Goal: Task Accomplishment & Management: Manage account settings

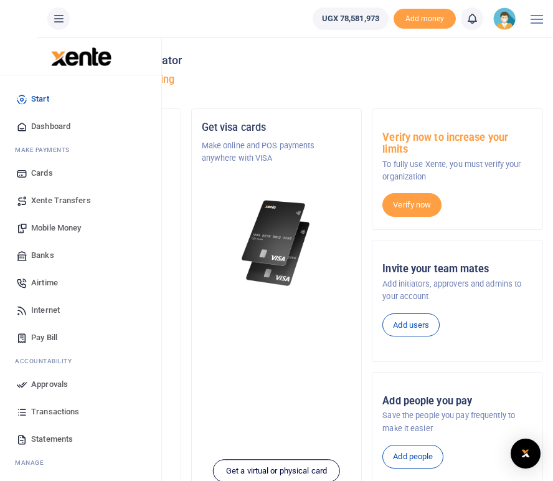
click at [46, 225] on span "Mobile Money" at bounding box center [56, 228] width 50 height 12
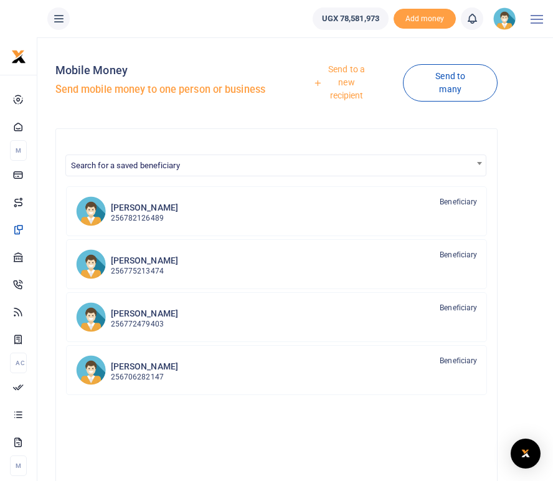
click at [347, 77] on link "Send to a new recipient" at bounding box center [341, 83] width 121 height 49
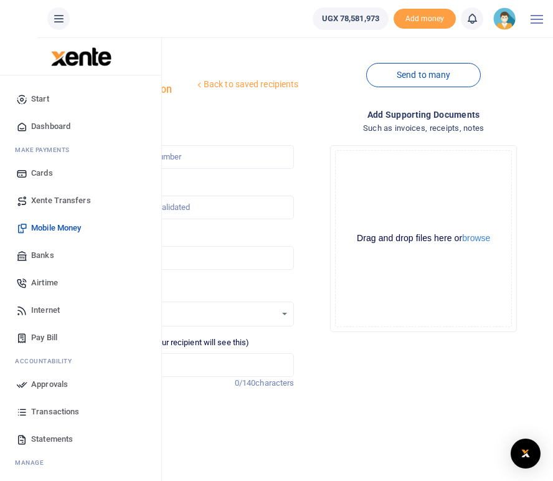
click at [48, 253] on span "Banks" at bounding box center [42, 255] width 23 height 12
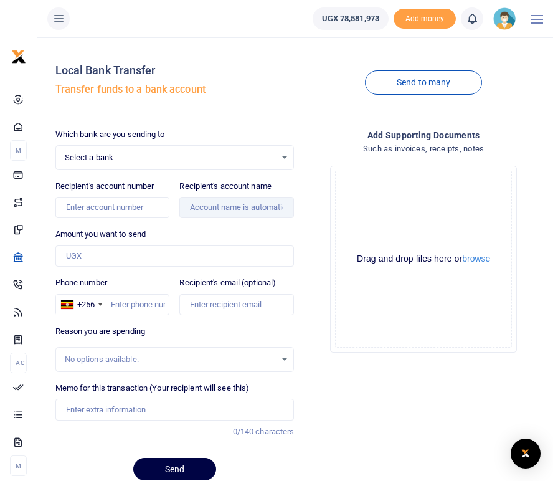
click at [284, 159] on div "Select a bank Select an option..." at bounding box center [175, 158] width 238 height 14
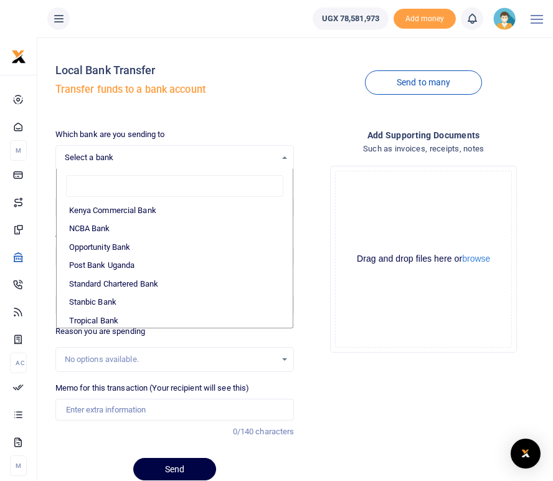
scroll to position [372, 0]
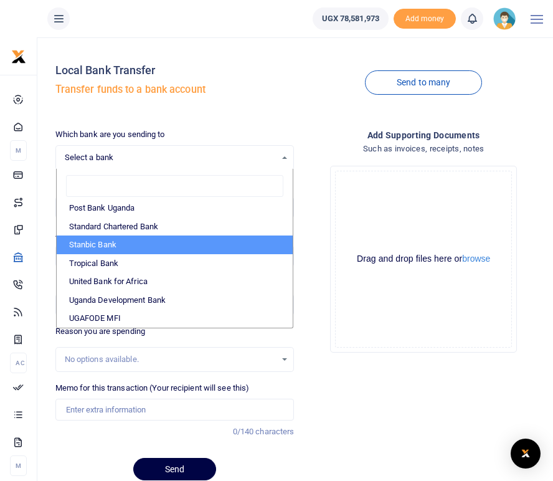
click at [122, 246] on li "Stanbic Bank" at bounding box center [175, 244] width 237 height 19
select select "STANBIC"
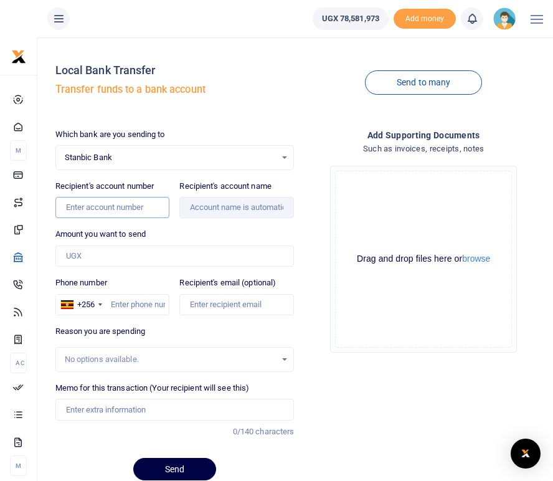
click at [96, 212] on input "Recipient's account number" at bounding box center [112, 207] width 115 height 21
type input "9030026811057"
click at [198, 229] on div "Amount you want to send Amount is required." at bounding box center [174, 247] width 239 height 39
type input "Bro's Media Company Limited"
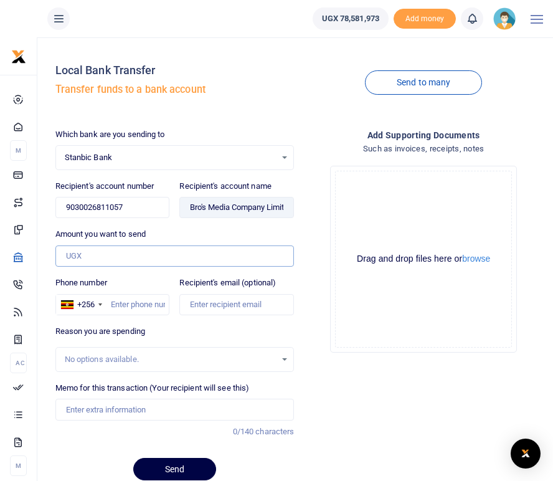
click at [98, 257] on input "Amount you want to send" at bounding box center [174, 255] width 239 height 21
click at [100, 251] on input "Amount you want to send" at bounding box center [174, 255] width 239 height 21
type input "4,710,406"
click at [333, 388] on div "Add supporting Documents Such as invoices, receipts, notes Drop your files here…" at bounding box center [423, 309] width 249 height 362
click at [141, 305] on input "Phone number" at bounding box center [112, 304] width 115 height 21
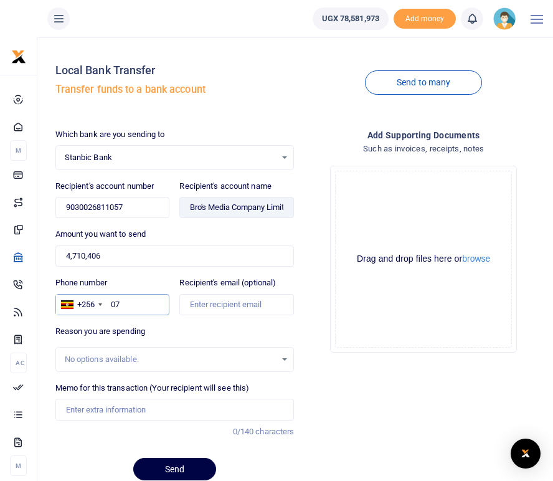
type input "0"
type input "0775213474"
click at [195, 331] on div "Reason you are spending No options available." at bounding box center [174, 348] width 239 height 47
click at [109, 358] on div "No options available." at bounding box center [171, 359] width 212 height 12
click at [285, 361] on div "No options available." at bounding box center [175, 359] width 238 height 14
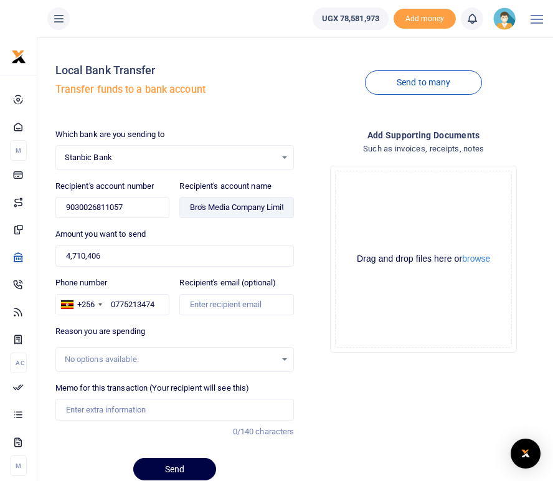
click at [285, 359] on div "No options available." at bounding box center [175, 359] width 238 height 14
click at [113, 410] on input "Memo for this transaction (Your recipient will see this)" at bounding box center [174, 409] width 239 height 21
click at [420, 425] on div "Add supporting Documents Such as invoices, receipts, notes Drop your files here…" at bounding box center [423, 309] width 249 height 362
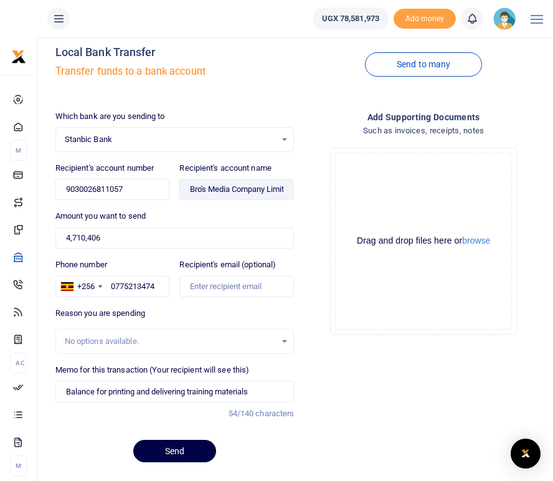
scroll to position [21, 0]
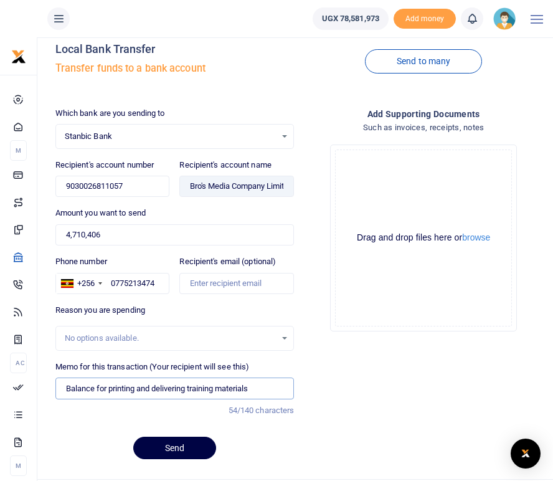
click at [64, 386] on input "Balance for printing and delivering training materials" at bounding box center [174, 387] width 239 height 21
click at [95, 389] on input "THET Balance for printing and delivering training materials" at bounding box center [174, 387] width 239 height 21
type input "THET balance for printing and delivering training materials"
click at [180, 448] on button "Send" at bounding box center [174, 448] width 83 height 22
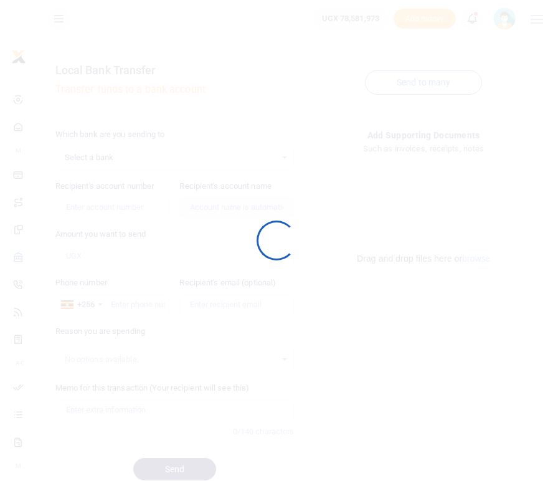
scroll to position [21, 0]
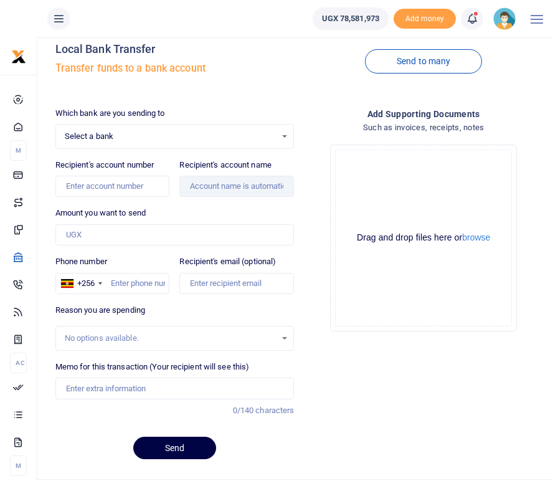
click at [478, 19] on span at bounding box center [478, 19] width 0 height 0
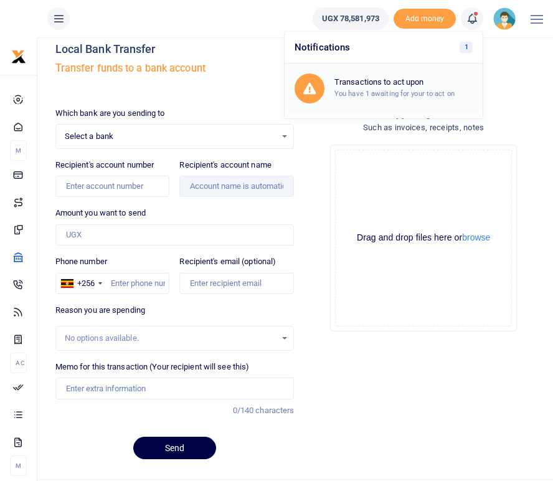
click at [365, 96] on small "You have 1 awaiting for your to act on" at bounding box center [394, 93] width 120 height 9
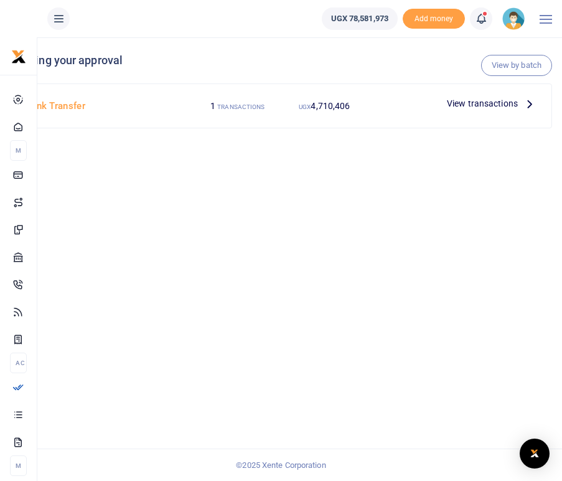
click at [527, 104] on icon at bounding box center [530, 104] width 14 height 14
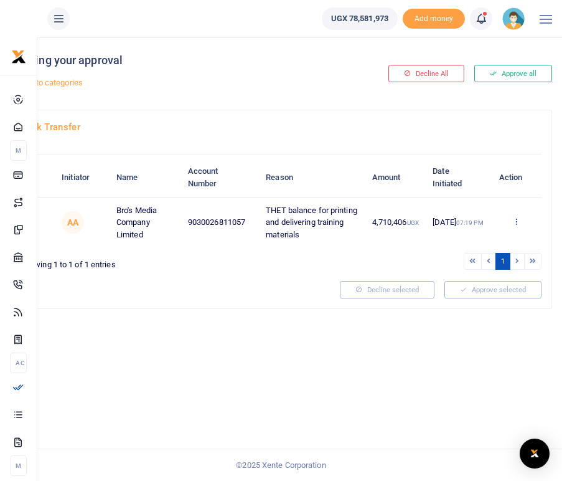
click at [518, 224] on icon at bounding box center [517, 221] width 8 height 9
click at [465, 242] on link "Approve" at bounding box center [471, 242] width 98 height 17
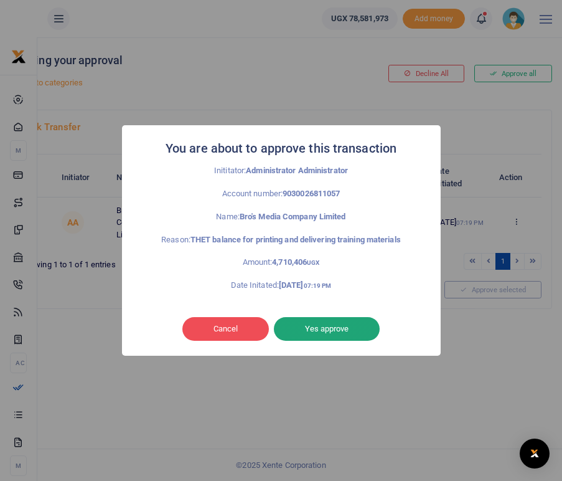
click at [320, 329] on button "Yes approve" at bounding box center [327, 329] width 106 height 24
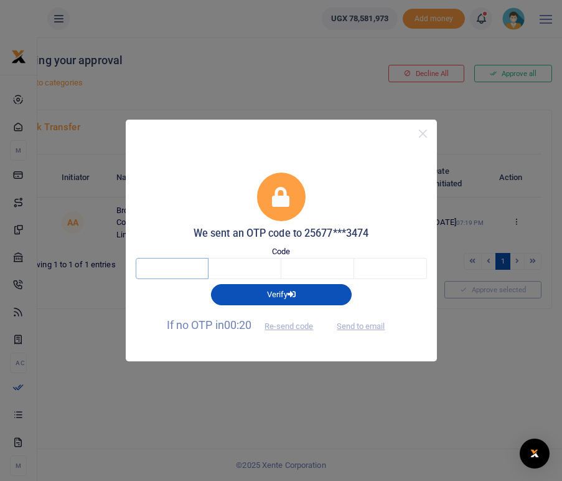
click at [172, 273] on input "text" at bounding box center [172, 268] width 73 height 21
type input "4"
type input "8"
type input "1"
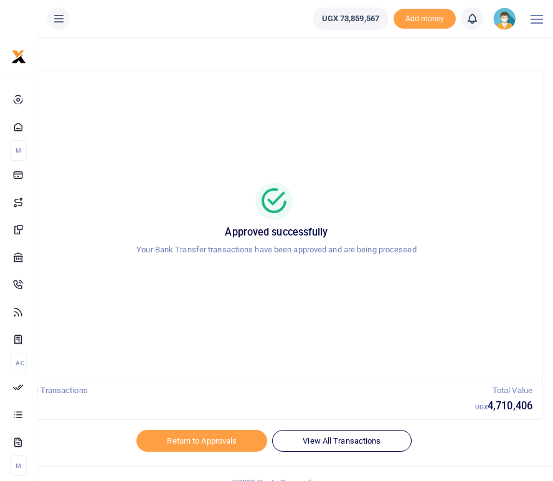
click at [420, 277] on div "Approved successfully Your Bank Transfer transactions have been approved and ar…" at bounding box center [277, 224] width 502 height 288
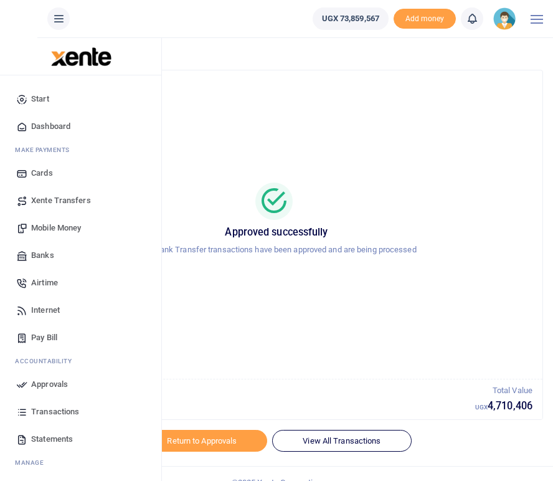
click at [49, 412] on span "Transactions" at bounding box center [55, 411] width 48 height 12
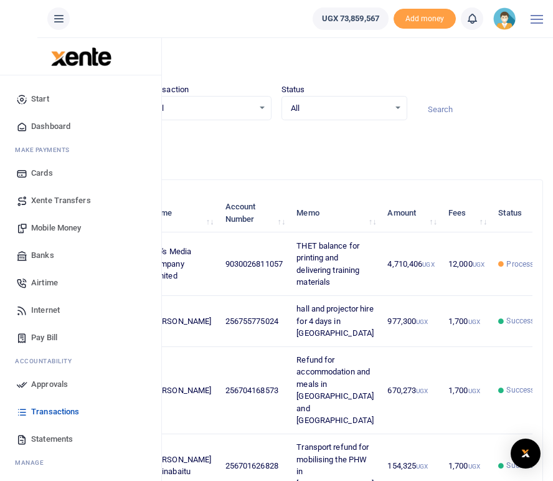
click at [45, 440] on span "Statements" at bounding box center [52, 439] width 42 height 12
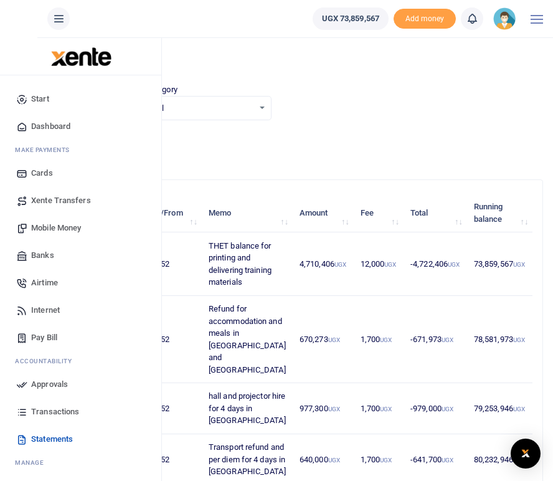
click at [48, 412] on span "Transactions" at bounding box center [55, 411] width 48 height 12
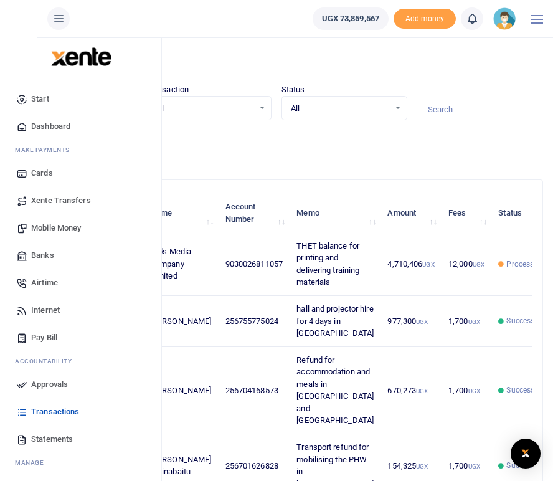
click at [42, 437] on span "Statements" at bounding box center [52, 439] width 42 height 12
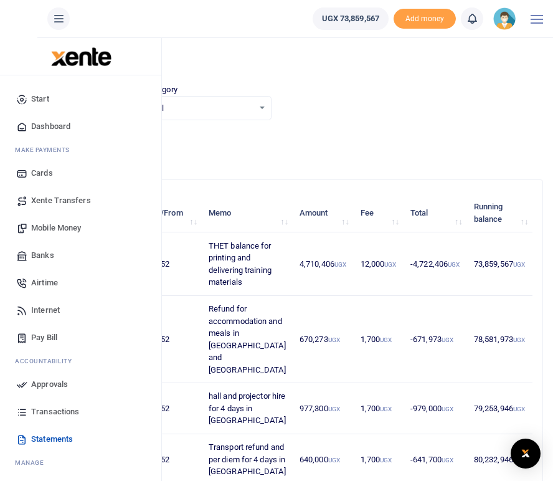
click at [48, 410] on span "Transactions" at bounding box center [55, 411] width 48 height 12
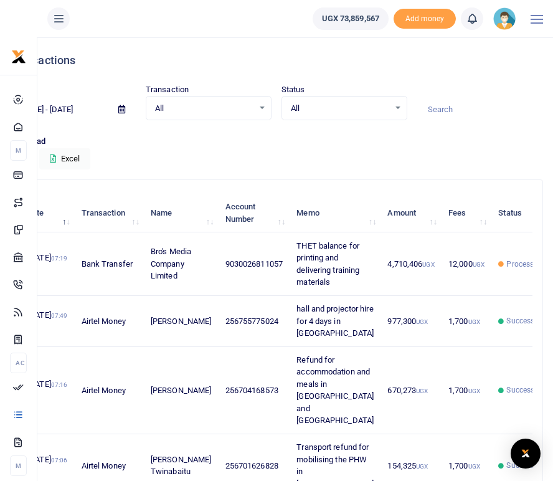
click at [293, 142] on p "Download" at bounding box center [276, 141] width 533 height 13
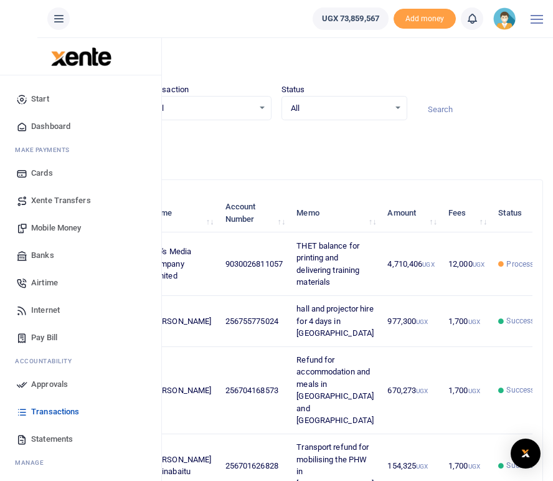
click at [44, 435] on span "Statements" at bounding box center [52, 439] width 42 height 12
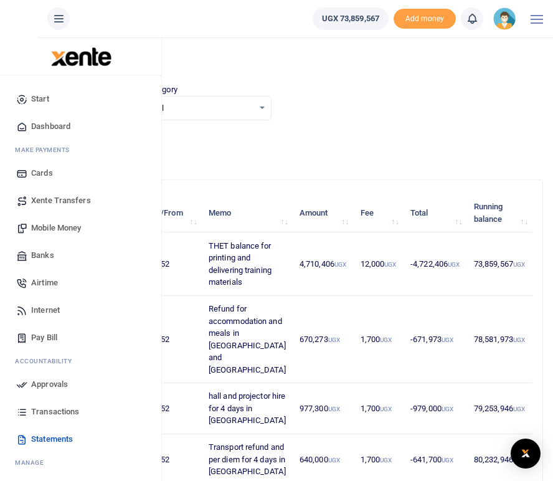
click at [41, 409] on span "Transactions" at bounding box center [55, 411] width 48 height 12
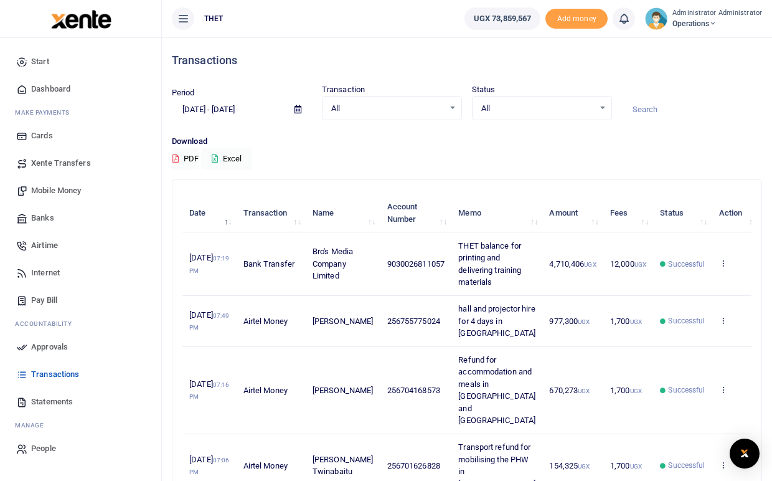
click at [562, 161] on div "Download PDF Excel" at bounding box center [467, 152] width 590 height 34
click at [64, 191] on span "Mobile Money" at bounding box center [56, 190] width 50 height 12
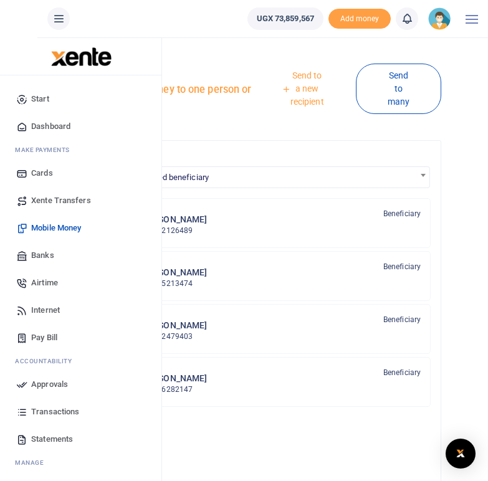
click at [307, 91] on link "Send to a new recipient" at bounding box center [303, 89] width 106 height 49
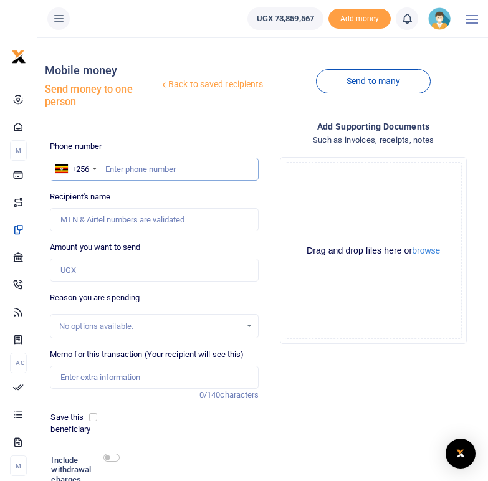
click at [108, 171] on input "text" at bounding box center [154, 170] width 209 height 24
click at [123, 168] on input "text" at bounding box center [154, 170] width 209 height 24
type input "0755775024"
type input "Amon Bahati"
type input "0755775024"
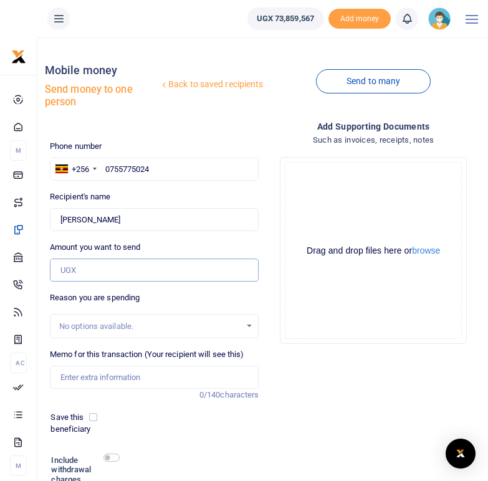
click at [86, 270] on input "Amount you want to send" at bounding box center [154, 270] width 209 height 24
type input "100,000"
click at [82, 376] on input "Memo for this transaction (Your recipient will see this)" at bounding box center [154, 378] width 209 height 24
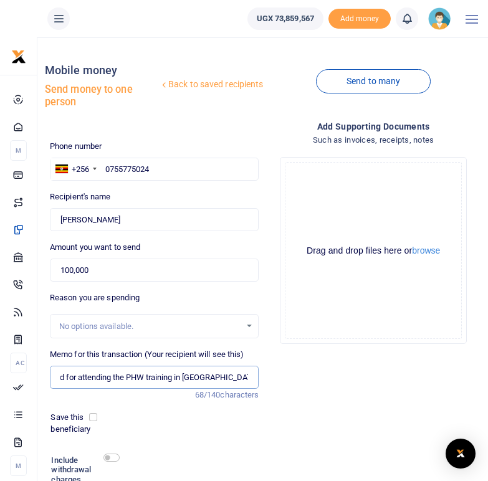
scroll to position [0, 59]
type input "Transport refund for attending the PHW training in Ntungamo district"
click at [206, 410] on div "Phone number +256 Uganda +256 0755775024 Phone is required. Recipient's name Fo…" at bounding box center [154, 340] width 219 height 400
click at [111, 456] on input "checkbox" at bounding box center [111, 457] width 16 height 8
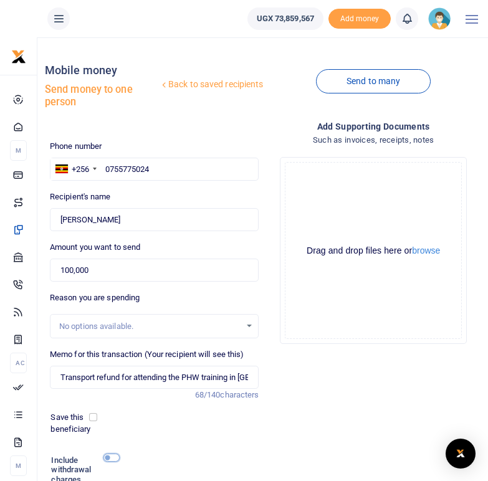
checkbox input "true"
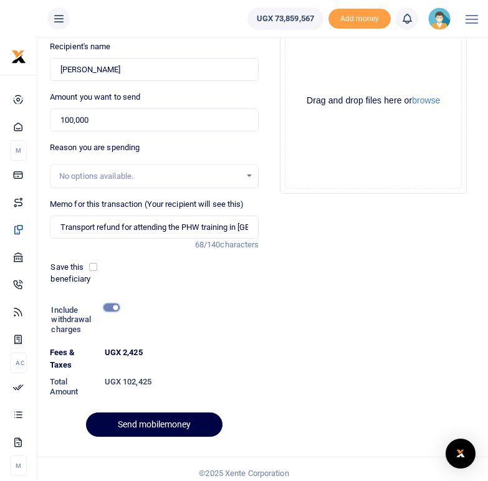
scroll to position [152, 0]
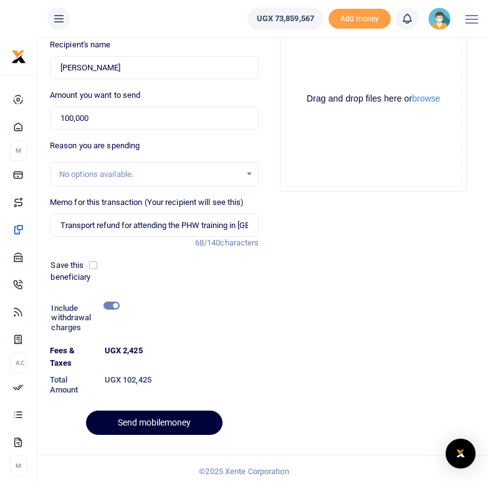
click at [158, 424] on button "Send mobilemoney" at bounding box center [154, 422] width 136 height 24
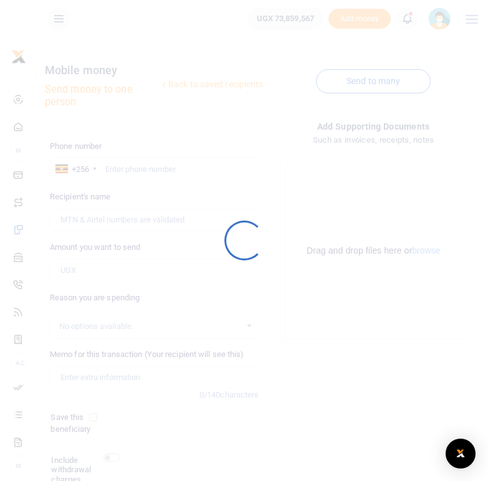
scroll to position [102, 0]
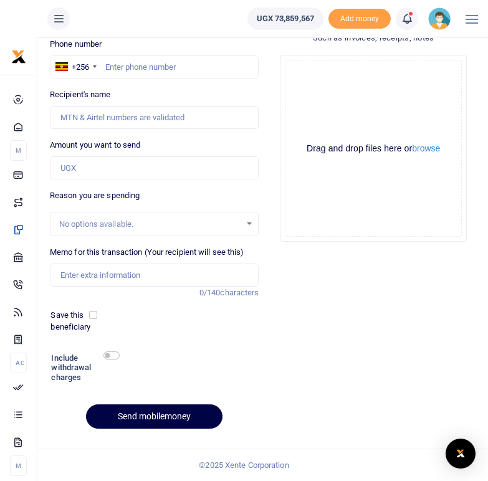
click at [387, 321] on div "Add supporting Documents Such as invoices, receipts, notes Drop your files here…" at bounding box center [372, 227] width 219 height 421
click at [157, 70] on input "text" at bounding box center [154, 67] width 209 height 24
type input "0777357590"
type input "[PERSON_NAME]"
type input "0777357590"
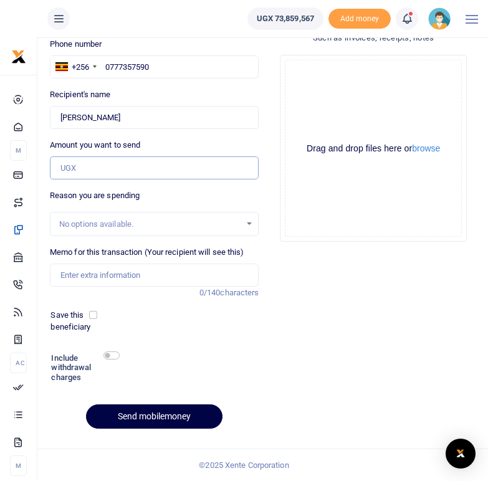
click at [82, 169] on input "Amount you want to send" at bounding box center [154, 168] width 209 height 24
type input "100,000"
click at [129, 339] on div "Phone number +256 [GEOGRAPHIC_DATA] [PHONE_NUMBER] Phone is required. Recipient…" at bounding box center [154, 238] width 219 height 400
click at [125, 270] on input "Memo for this transaction (Your recipient will see this)" at bounding box center [154, 275] width 209 height 24
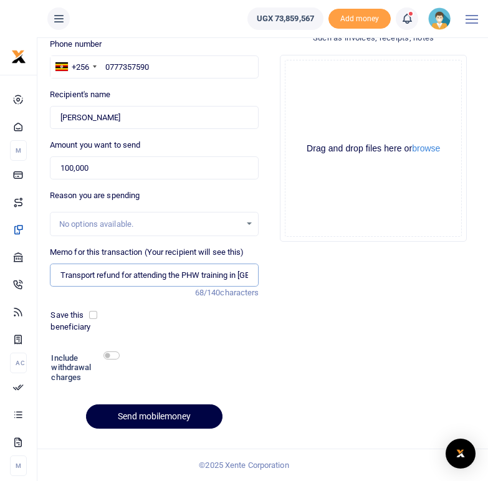
click at [210, 271] on input "Transport refund for attending the PHW training in [GEOGRAPHIC_DATA]" at bounding box center [154, 275] width 209 height 24
click at [246, 273] on input "Transport refund for attending the PHW training in [GEOGRAPHIC_DATA]" at bounding box center [154, 275] width 209 height 24
type input "Transport refund for attending the PHW training in [GEOGRAPHIC_DATA]"
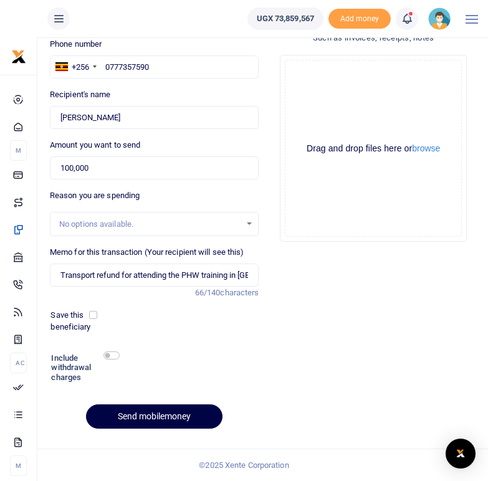
click at [265, 334] on div "Add supporting Documents Such as invoices, receipts, notes Drop your files here…" at bounding box center [372, 227] width 219 height 421
click at [115, 353] on input "checkbox" at bounding box center [111, 355] width 16 height 8
checkbox input "true"
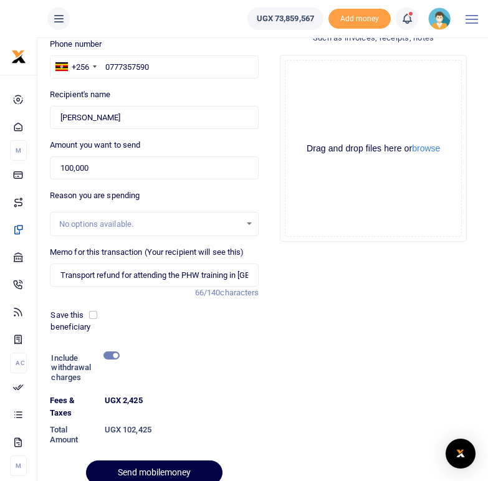
click at [138, 470] on div at bounding box center [142, 473] width 15 height 15
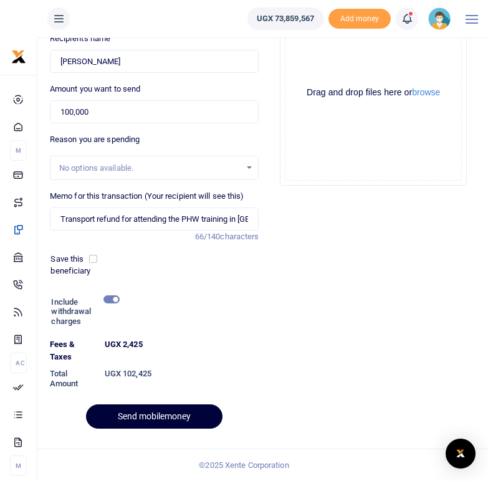
click at [176, 413] on button "Send mobilemoney" at bounding box center [154, 416] width 136 height 24
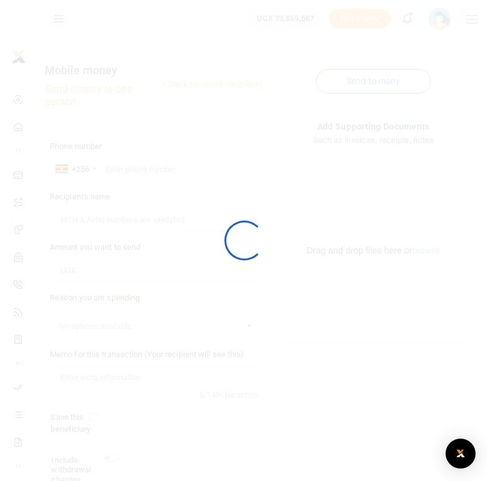
scroll to position [102, 0]
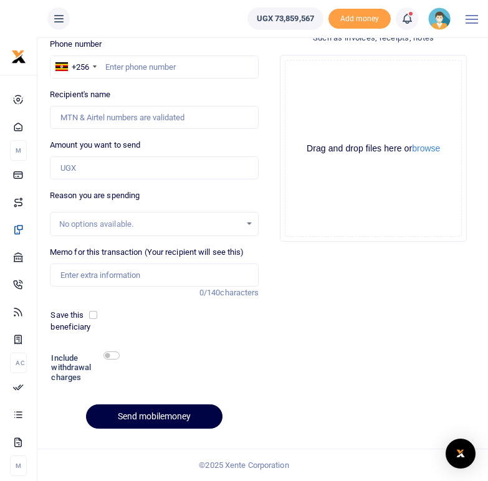
click at [409, 22] on icon at bounding box center [406, 19] width 12 height 14
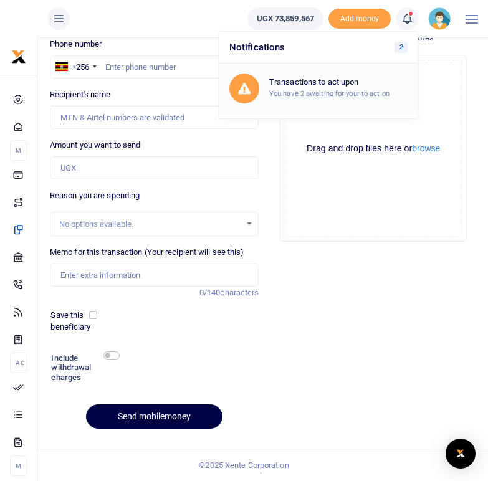
click at [309, 95] on small "You have 2 awaiting for your to act on" at bounding box center [329, 93] width 120 height 9
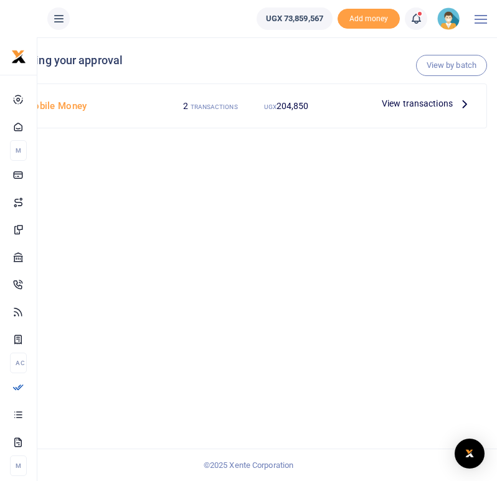
click at [465, 107] on icon at bounding box center [465, 104] width 14 height 14
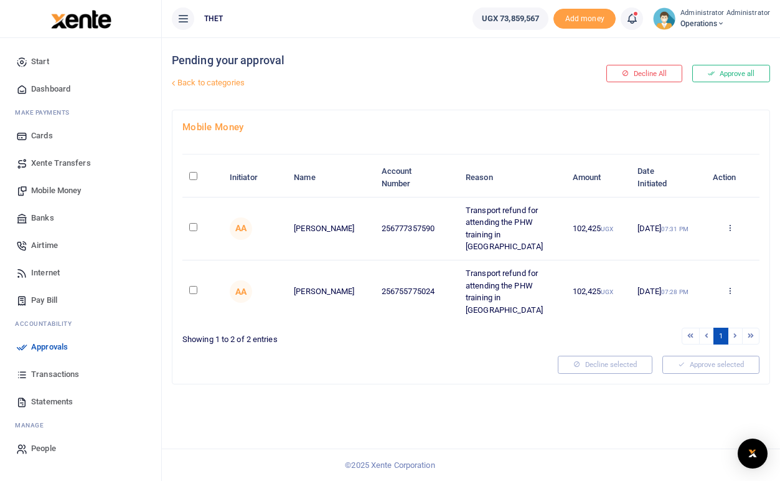
click at [194, 223] on input "checkbox" at bounding box center [193, 227] width 8 height 8
checkbox input "true"
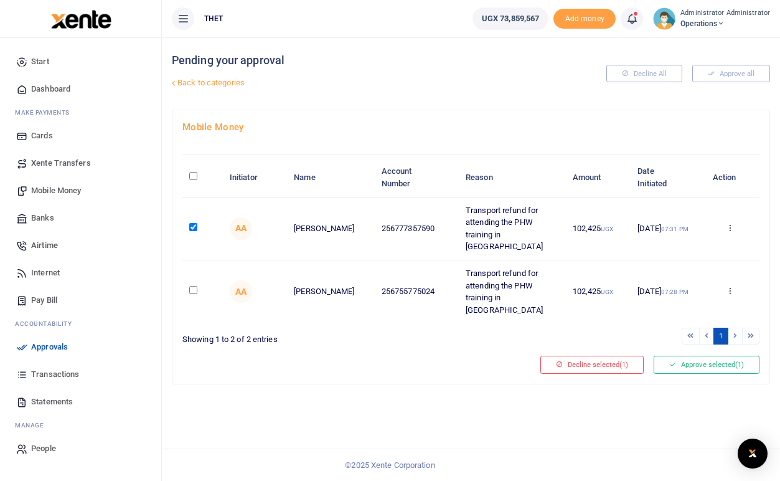
click at [192, 286] on input "checkbox" at bounding box center [193, 290] width 8 height 8
checkbox input "true"
click at [496, 357] on button "Approve selected (2)" at bounding box center [707, 364] width 106 height 17
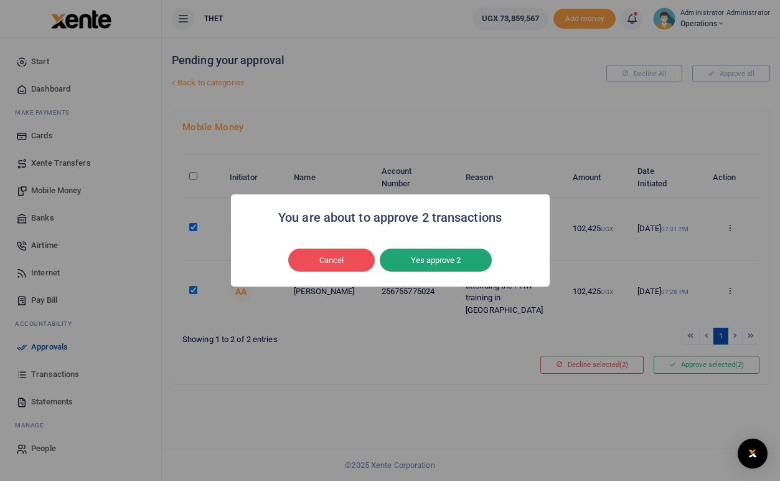
click at [431, 262] on button "Yes approve 2" at bounding box center [436, 260] width 112 height 24
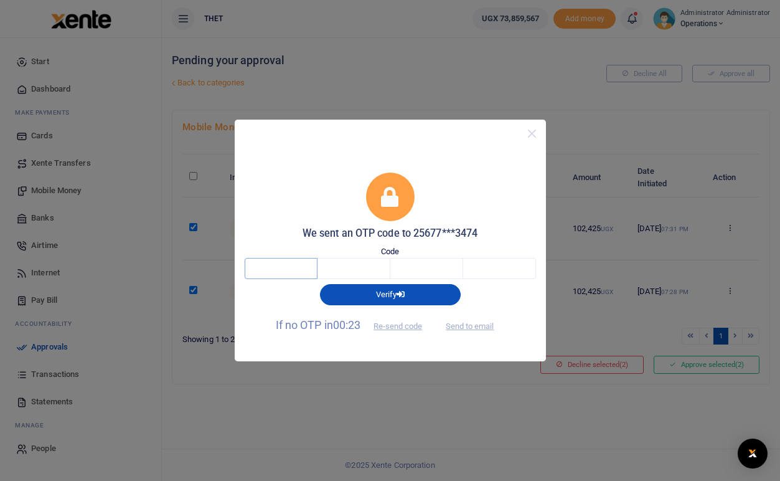
click at [286, 269] on input "text" at bounding box center [281, 268] width 73 height 21
type input "6"
type input "3"
type input "8"
type input "7"
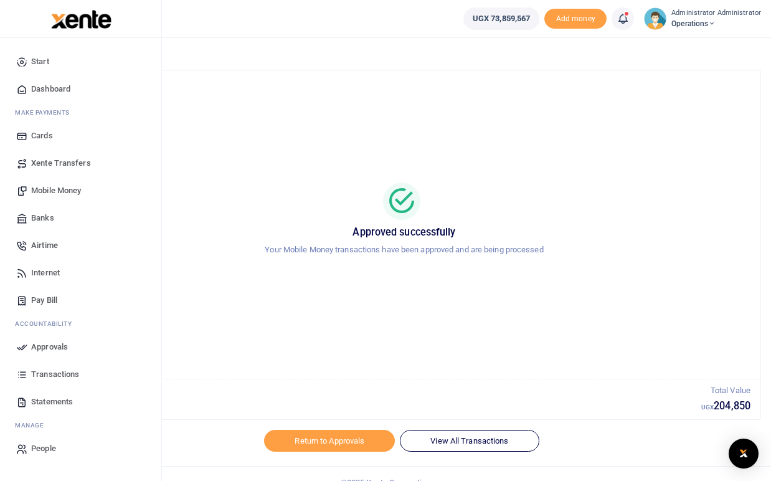
click at [53, 373] on span "Transactions" at bounding box center [55, 374] width 48 height 12
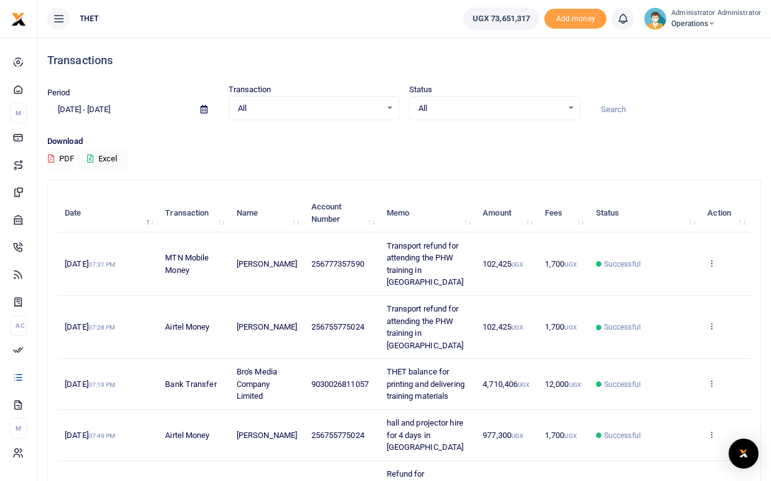
click at [696, 17] on small "Administrator Administrator" at bounding box center [716, 13] width 90 height 11
click at [699, 90] on link "Logout" at bounding box center [708, 90] width 98 height 17
